Goal: Task Accomplishment & Management: Use online tool/utility

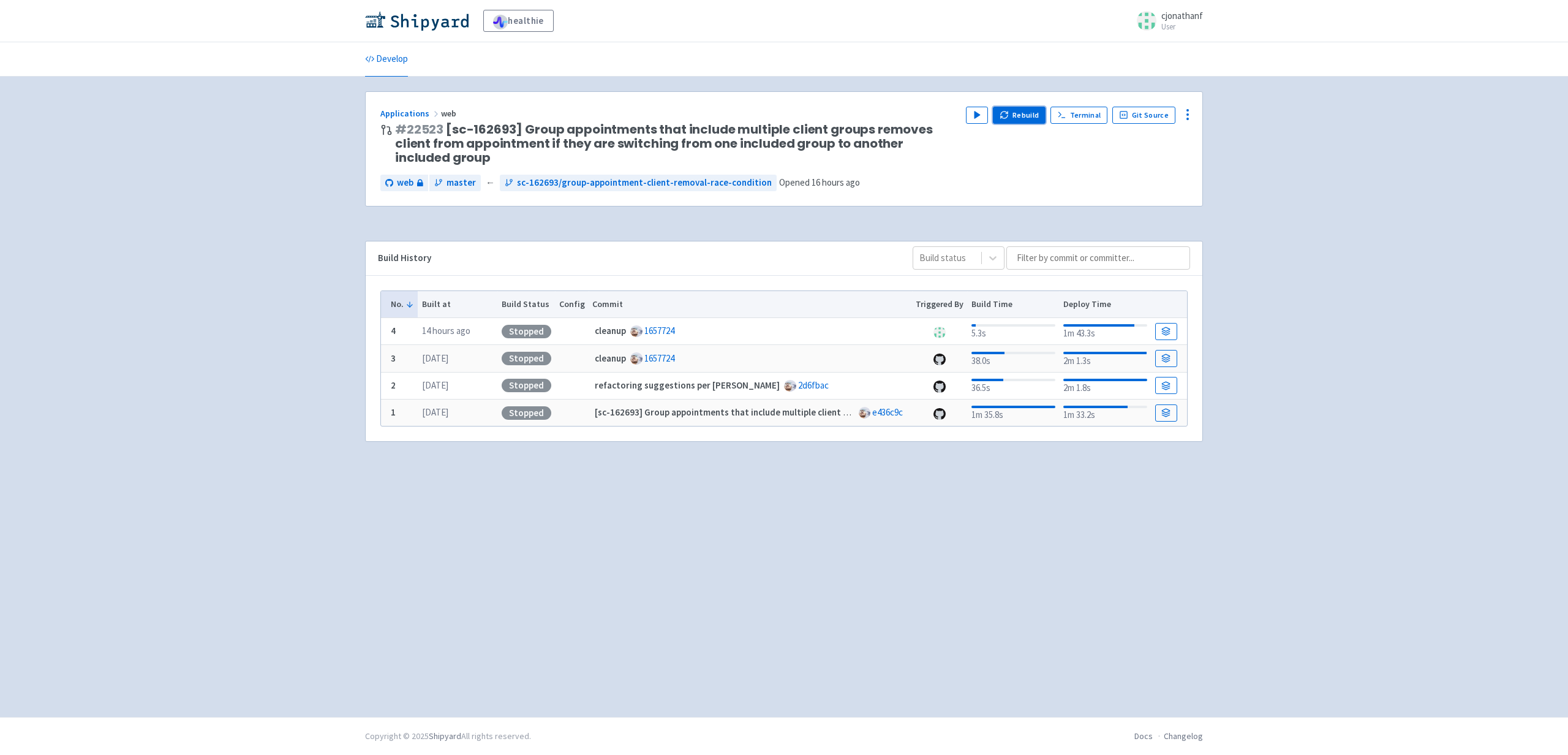
click at [1020, 115] on button "Rebuild" at bounding box center [1019, 115] width 53 height 17
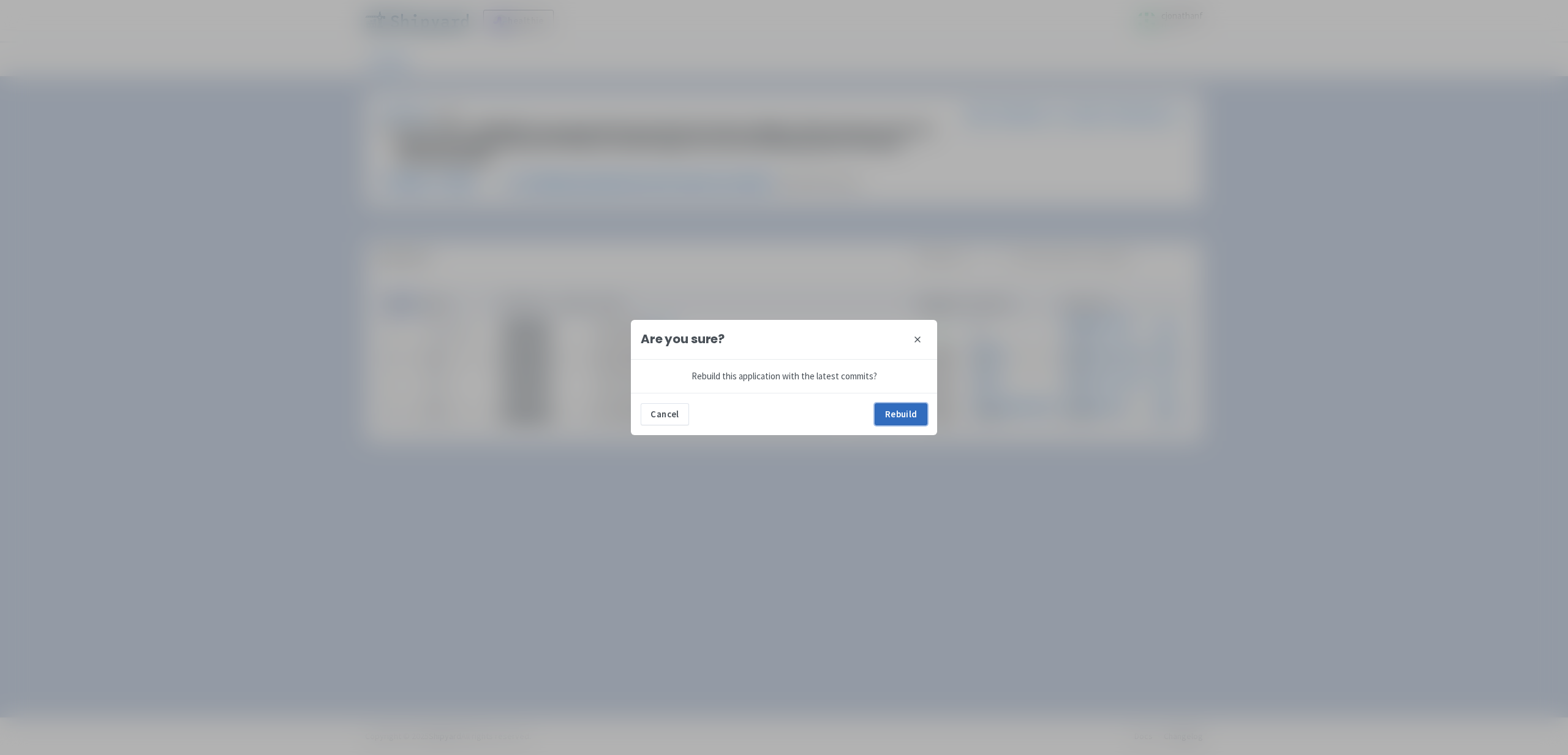
click at [897, 413] on button "Rebuild" at bounding box center [901, 414] width 53 height 22
